Goal: Task Accomplishment & Management: Manage account settings

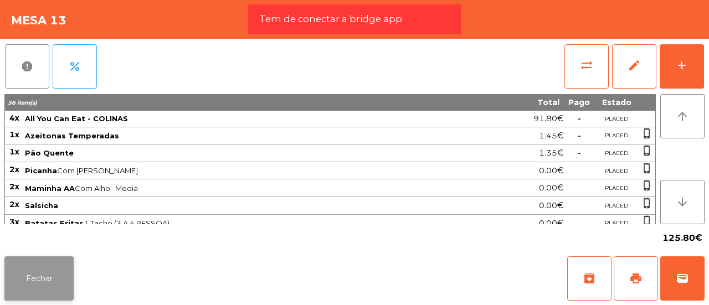
click at [62, 275] on button "Fechar" at bounding box center [38, 278] width 69 height 44
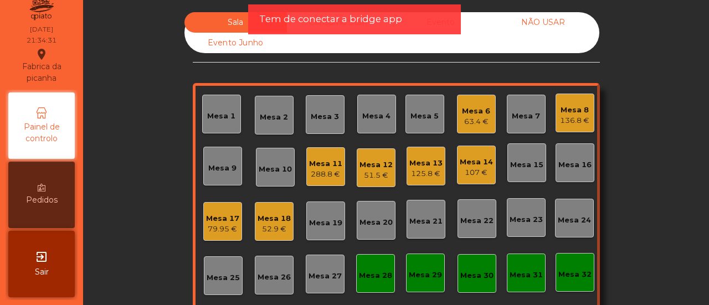
scroll to position [131, 0]
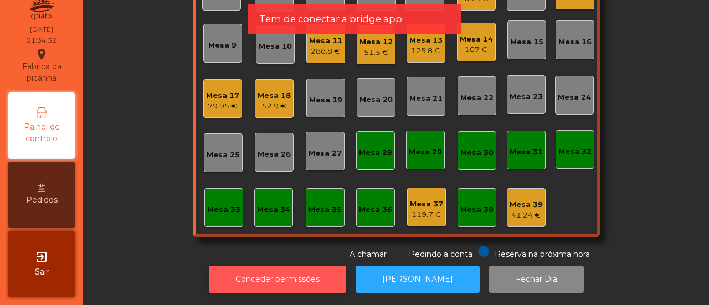
click at [290, 268] on button "Conceder permissões" at bounding box center [277, 279] width 137 height 27
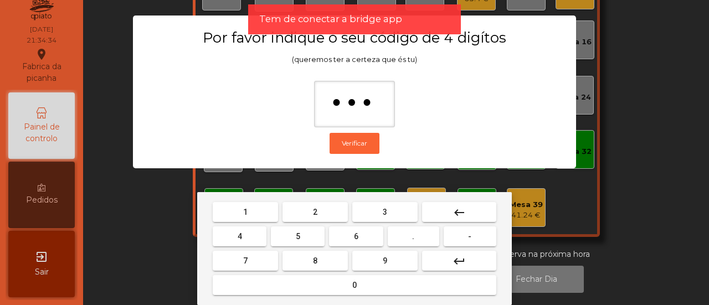
type input "****"
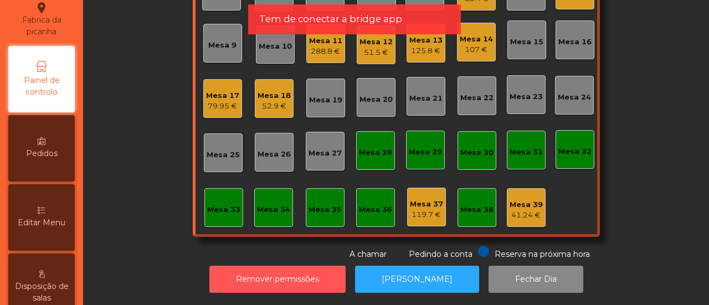
scroll to position [69, 0]
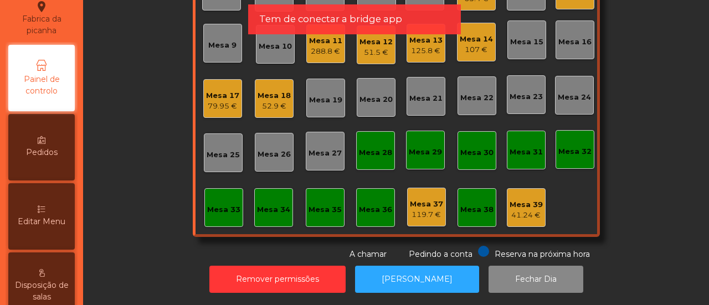
click at [34, 196] on div "Editar Menu" at bounding box center [41, 216] width 66 height 66
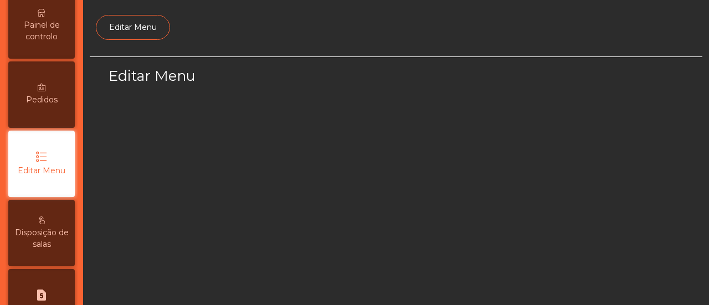
select select "*"
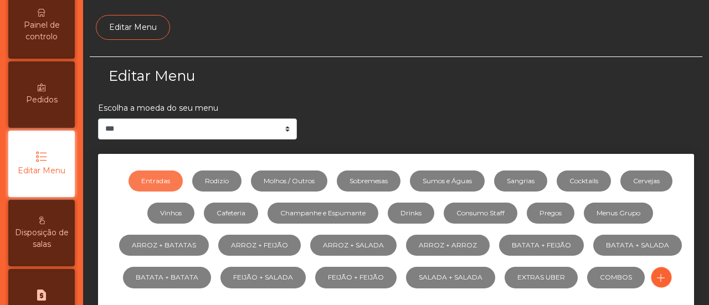
scroll to position [132, 0]
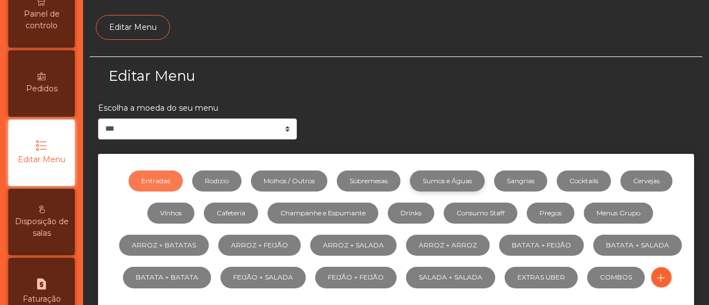
click at [445, 172] on link "Sumos e Águas" at bounding box center [447, 181] width 75 height 21
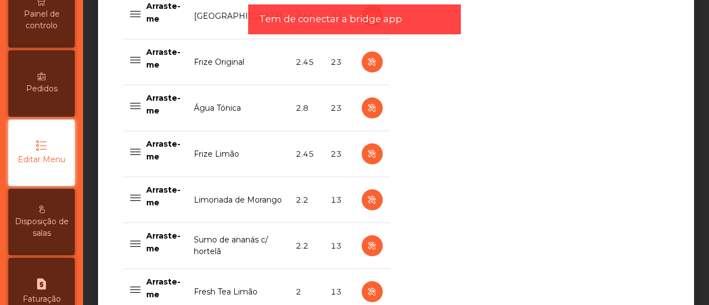
scroll to position [1008, 0]
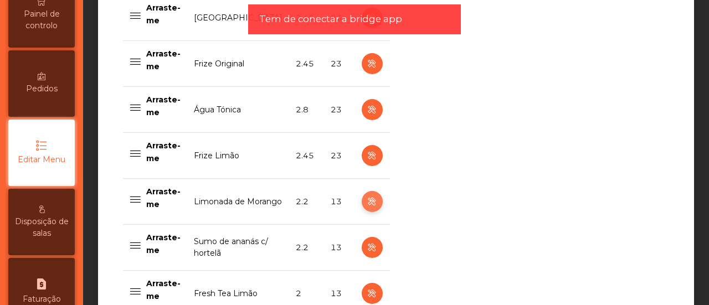
click at [366, 201] on icon "button" at bounding box center [372, 202] width 13 height 14
select select "***"
select select "**"
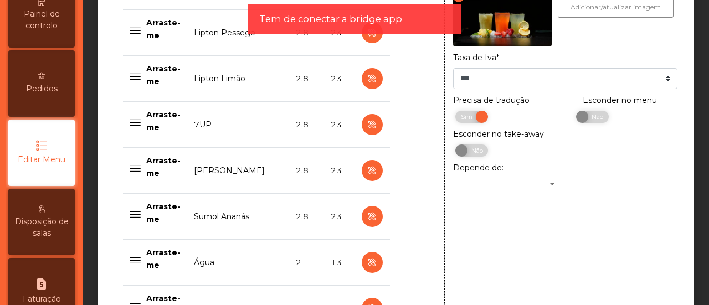
scroll to position [688, 0]
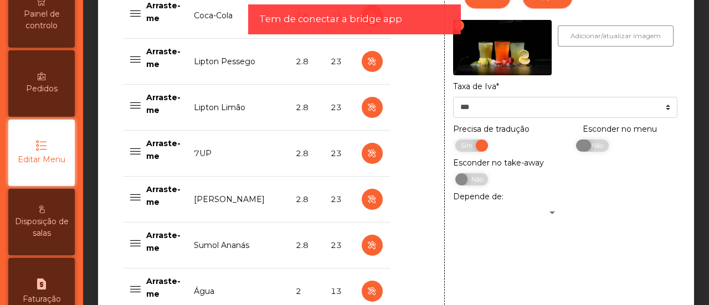
click at [588, 152] on span "Não" at bounding box center [596, 146] width 28 height 12
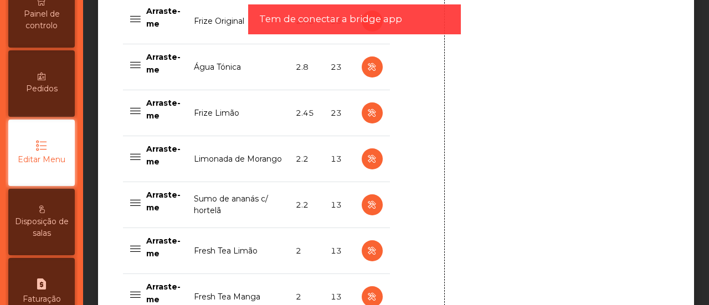
scroll to position [1245, 0]
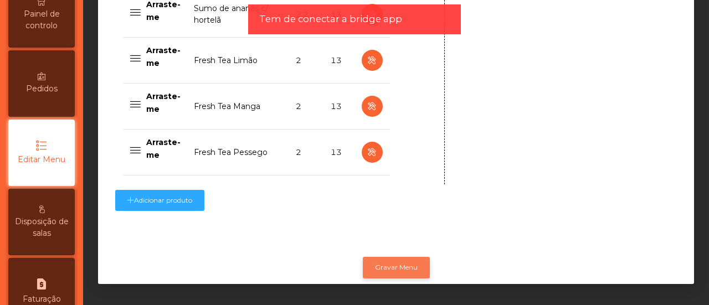
click at [394, 264] on button "Gravar Menu" at bounding box center [396, 267] width 67 height 21
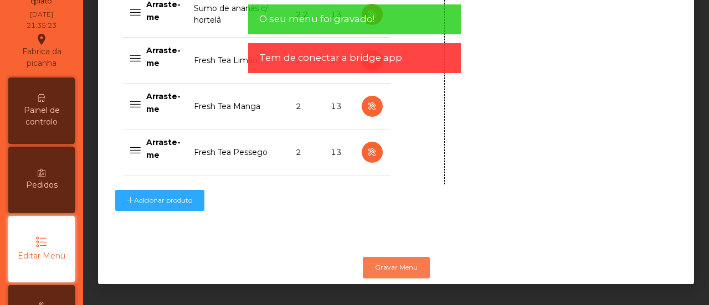
scroll to position [0, 0]
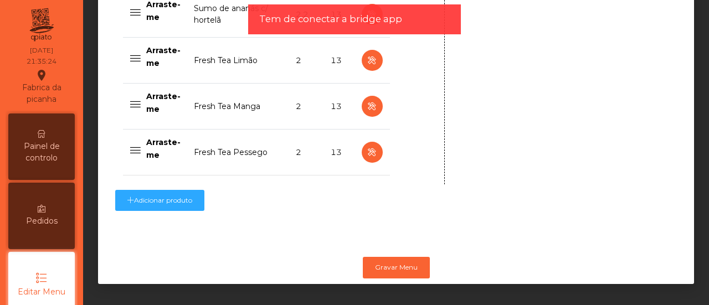
click at [58, 126] on div "Painel de controlo" at bounding box center [41, 147] width 66 height 66
